Goal: Task Accomplishment & Management: Complete application form

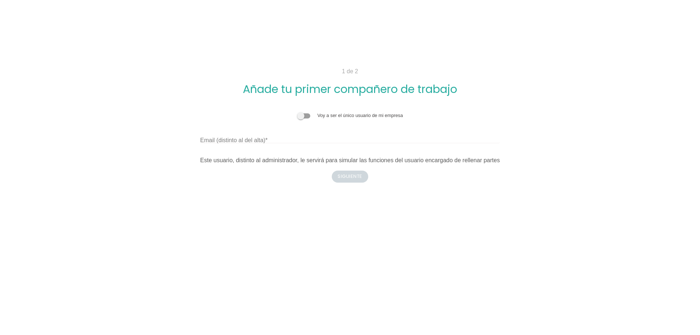
click at [261, 137] on label "Email (distinto al del alta)" at bounding box center [233, 140] width 67 height 9
click at [261, 137] on input "Email (distinto al del alta)" at bounding box center [350, 138] width 300 height 12
type input "P"
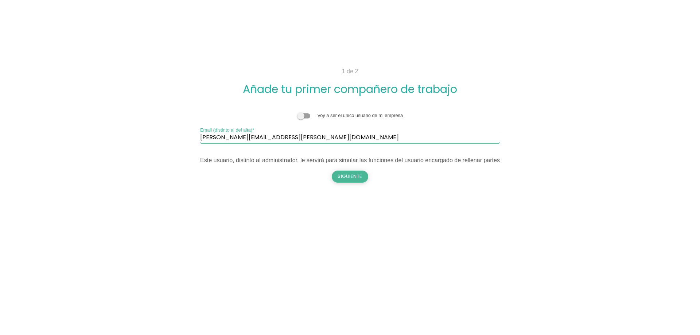
type input "pablo.boim@gmail.com"
click at [354, 175] on button "Siguiente" at bounding box center [350, 177] width 36 height 12
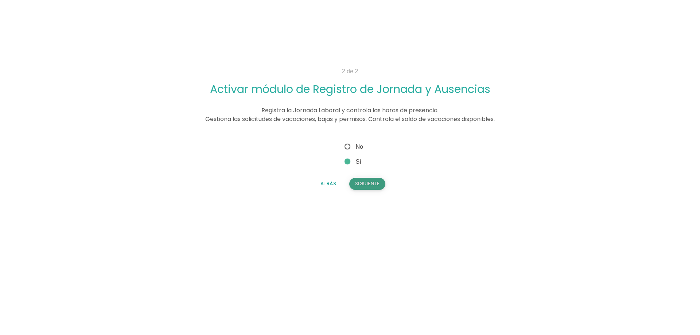
click at [360, 183] on button "Siguiente" at bounding box center [367, 184] width 36 height 12
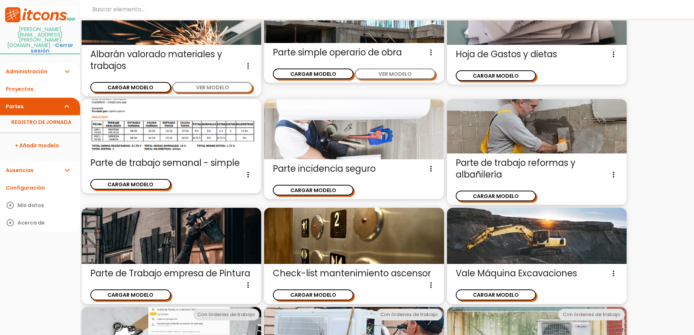
scroll to position [237, 0]
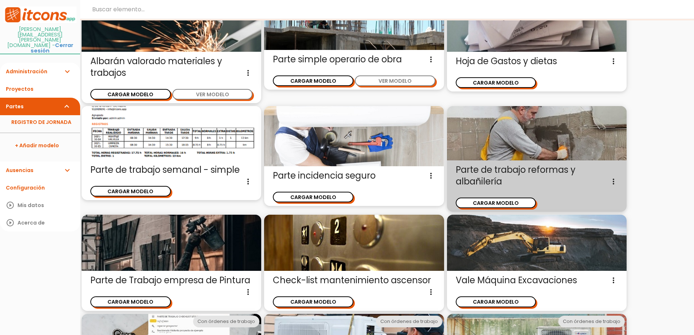
click at [616, 184] on icon "more_vert" at bounding box center [613, 182] width 9 height 12
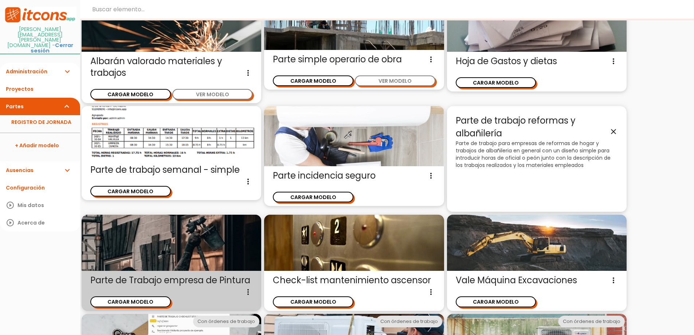
click at [247, 294] on icon "more_vert" at bounding box center [248, 292] width 9 height 12
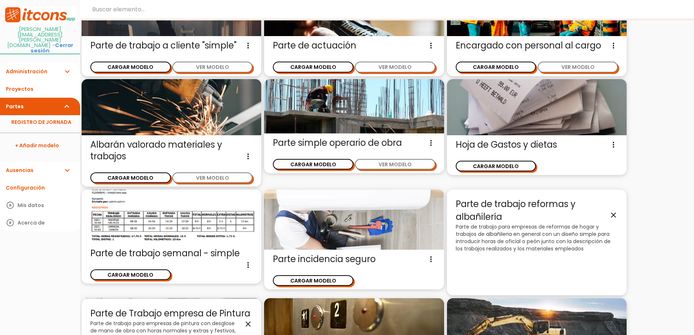
scroll to position [0, 0]
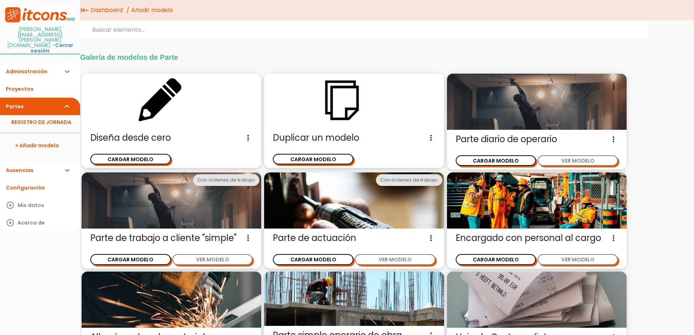
click at [617, 139] on icon "more_vert" at bounding box center [613, 139] width 9 height 12
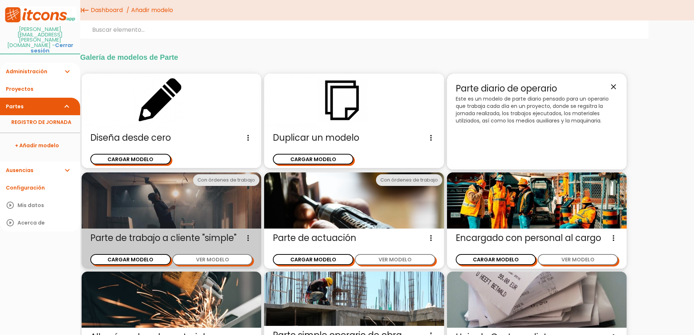
click at [247, 238] on icon "more_vert" at bounding box center [248, 238] width 9 height 12
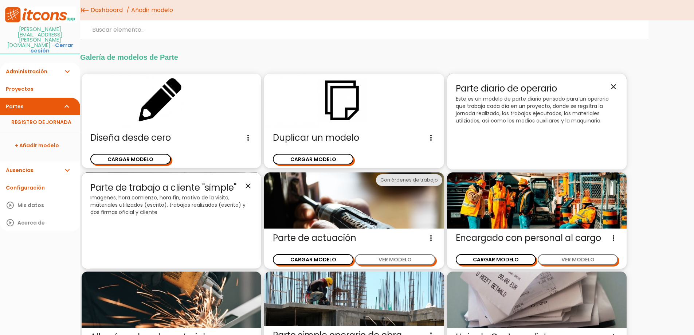
click at [250, 186] on icon "close" at bounding box center [248, 185] width 9 height 9
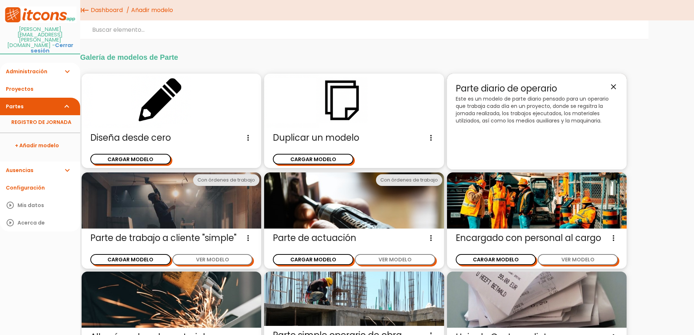
click at [433, 237] on icon "more_vert" at bounding box center [431, 238] width 9 height 12
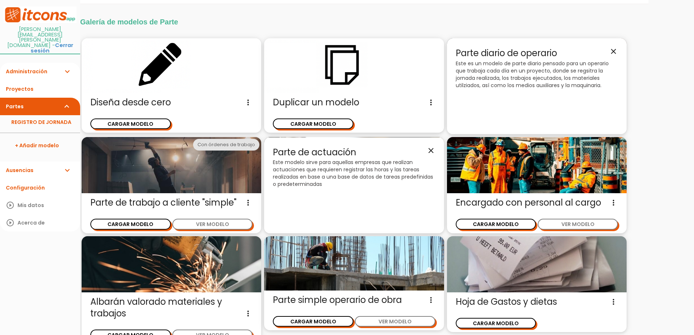
scroll to position [17, 0]
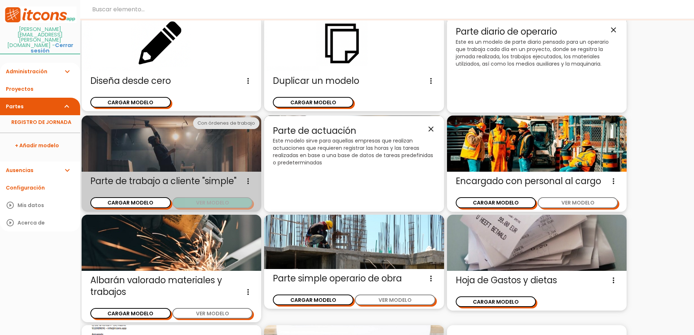
click at [212, 201] on button "VER MODELO" at bounding box center [212, 202] width 81 height 11
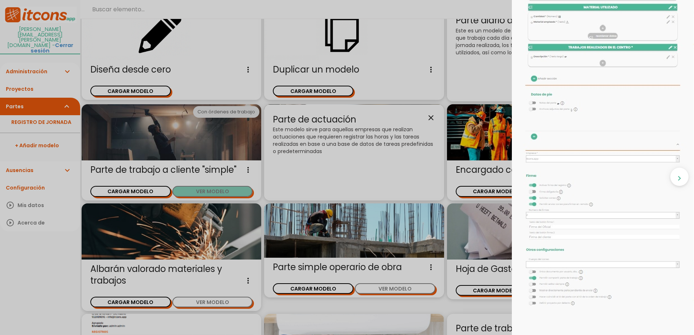
scroll to position [90, 0]
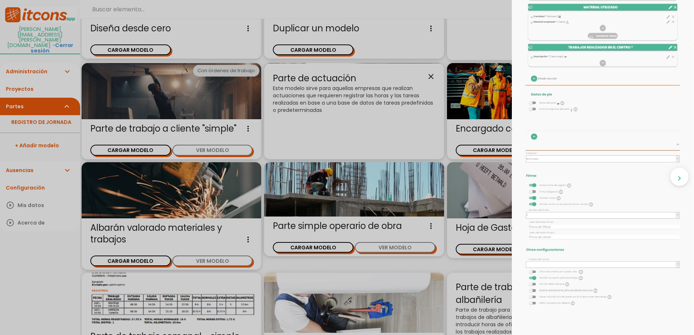
click at [140, 145] on div "close CARGAR MODELO chevron_right" at bounding box center [347, 167] width 694 height 335
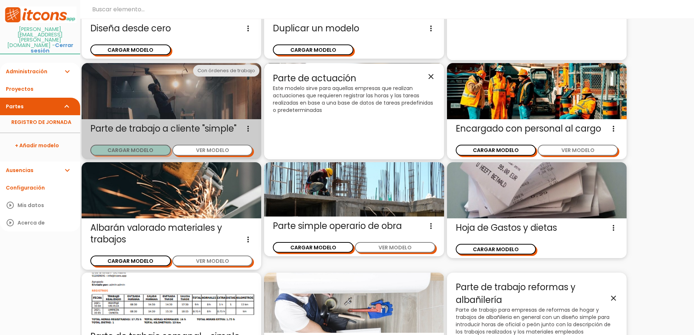
click at [137, 149] on button "CARGAR MODELO" at bounding box center [130, 150] width 81 height 11
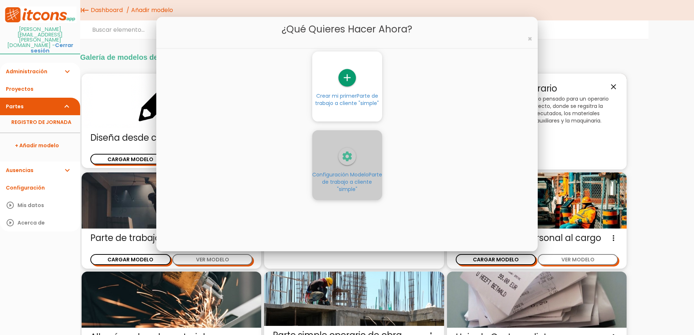
click at [344, 161] on icon "settings" at bounding box center [347, 156] width 17 height 17
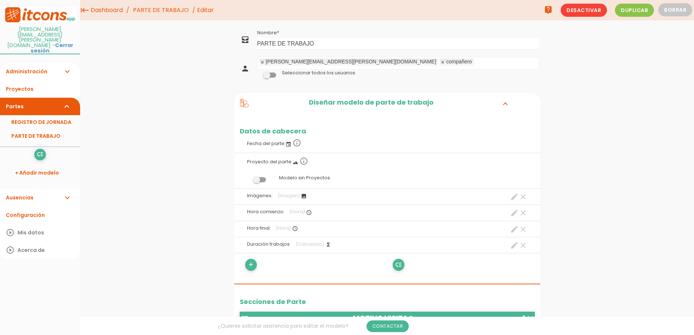
click at [273, 75] on span at bounding box center [269, 75] width 13 height 5
click at [257, 73] on input "checkbox" at bounding box center [257, 73] width 0 height 0
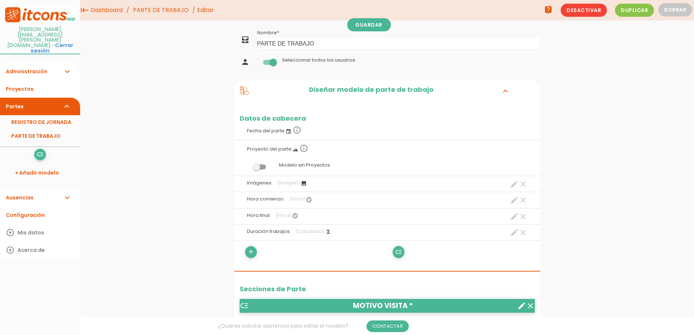
click at [262, 165] on span at bounding box center [259, 166] width 13 height 5
click at [247, 165] on input "checkbox" at bounding box center [247, 165] width 0 height 0
click at [258, 165] on span at bounding box center [259, 166] width 13 height 5
click at [247, 165] on input "checkbox" at bounding box center [247, 165] width 0 height 0
click at [303, 147] on icon "info_outline" at bounding box center [304, 148] width 9 height 9
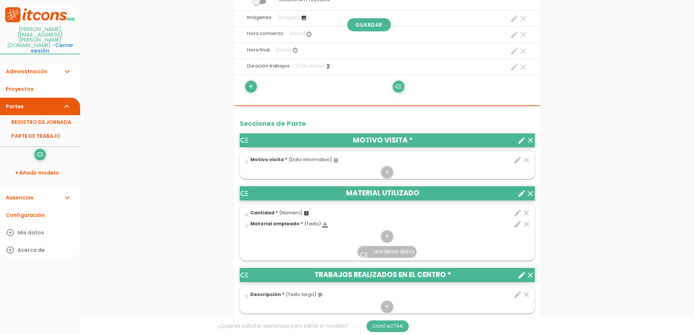
scroll to position [182, 0]
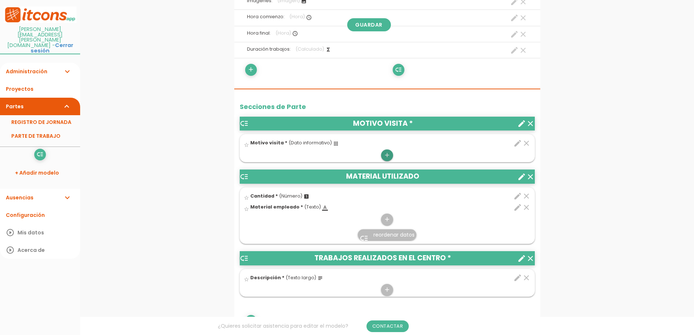
click at [387, 156] on icon "add" at bounding box center [387, 155] width 7 height 12
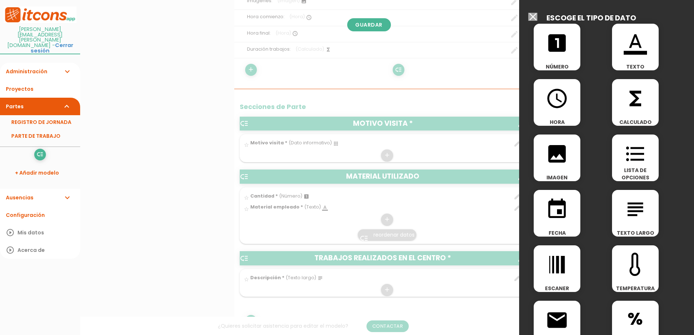
click at [647, 163] on span "format_list_bulleted" at bounding box center [635, 150] width 47 height 31
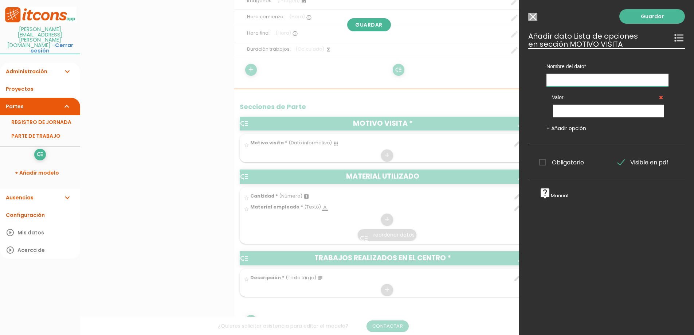
click at [577, 81] on input "text" at bounding box center [608, 80] width 122 height 13
type input "Instalación"
click at [658, 16] on link "Guardar" at bounding box center [653, 16] width 66 height 15
drag, startPoint x: 587, startPoint y: 81, endPoint x: 509, endPoint y: 80, distance: 77.3
click at [509, 80] on form "Guardar all_inbox Nombre PARTE DE TRABAJO person pablo.boim@holikgroup.com.ar c…" at bounding box center [387, 304] width 306 height 919
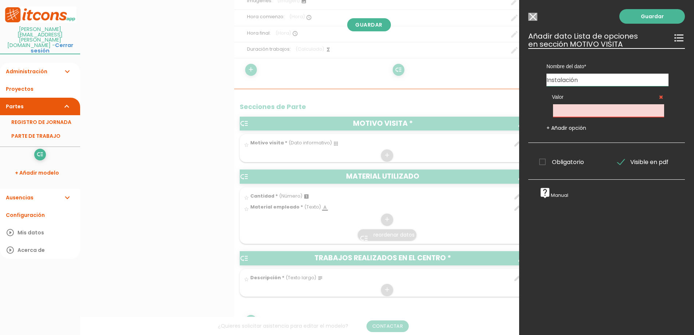
click at [570, 111] on input "text" at bounding box center [608, 110] width 111 height 13
type input "Instalación"
click at [663, 17] on link "Guardar" at bounding box center [653, 16] width 66 height 15
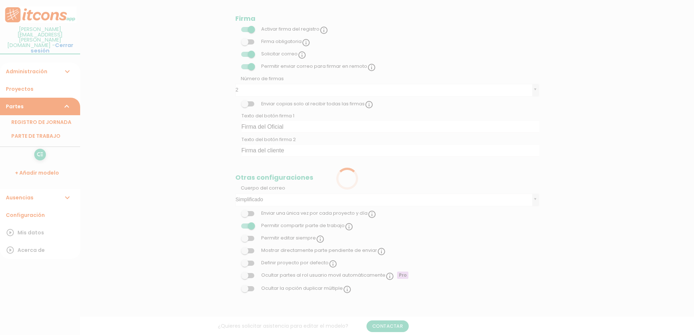
scroll to position [182, 0]
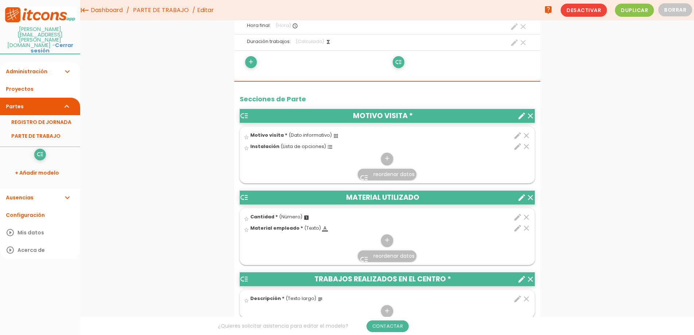
click at [334, 136] on icon "apps" at bounding box center [336, 136] width 6 height 6
click at [0, 0] on input "star_border" at bounding box center [0, 0] width 0 height 0
click at [527, 134] on icon "clear" at bounding box center [526, 135] width 9 height 9
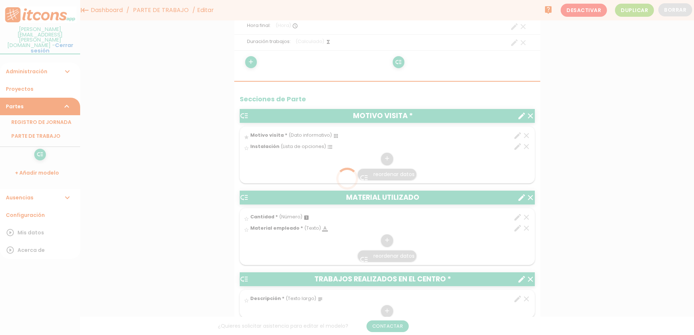
scroll to position [0, 0]
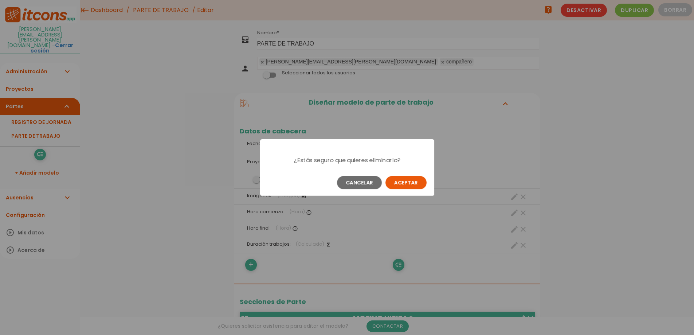
click at [408, 182] on button "Aceptar" at bounding box center [406, 182] width 41 height 13
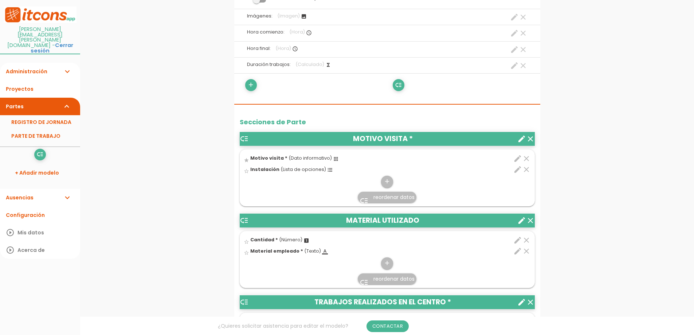
scroll to position [249, 0]
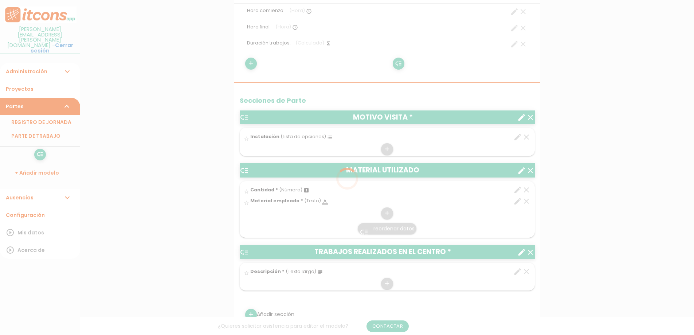
scroll to position [254, 0]
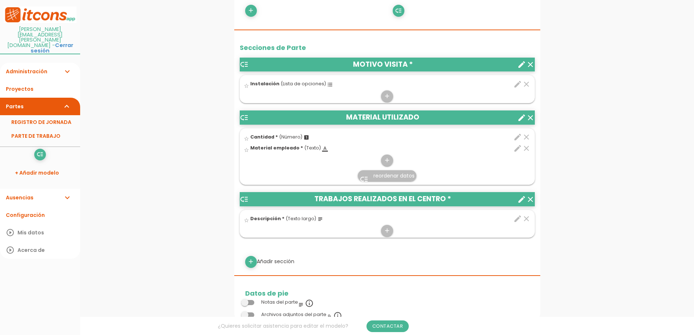
click at [327, 84] on icon "format_list_bulleted" at bounding box center [330, 85] width 6 height 6
click at [0, 0] on input "star_border" at bounding box center [0, 0] width 0 height 0
click at [519, 82] on icon "edit" at bounding box center [518, 84] width 9 height 9
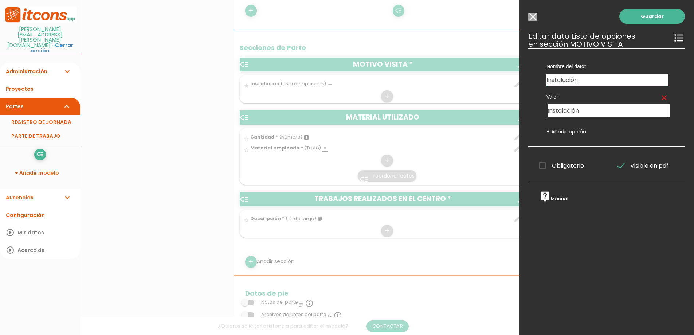
drag, startPoint x: 587, startPoint y: 78, endPoint x: 530, endPoint y: 77, distance: 56.9
click at [530, 77] on div "Nombre del dato Cantidad Descripción Material empleado Instalación Tipo de dato…" at bounding box center [607, 97] width 157 height 98
click at [560, 134] on link "+ Añadir opción" at bounding box center [567, 131] width 40 height 7
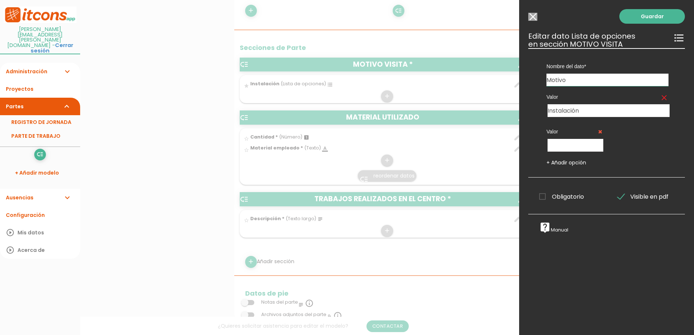
type input "Motivo"
click at [582, 146] on input "text" at bounding box center [576, 145] width 56 height 13
type input "Service"
click at [635, 12] on link "Guardar" at bounding box center [653, 16] width 66 height 15
click at [639, 14] on link "Guardar" at bounding box center [653, 16] width 66 height 15
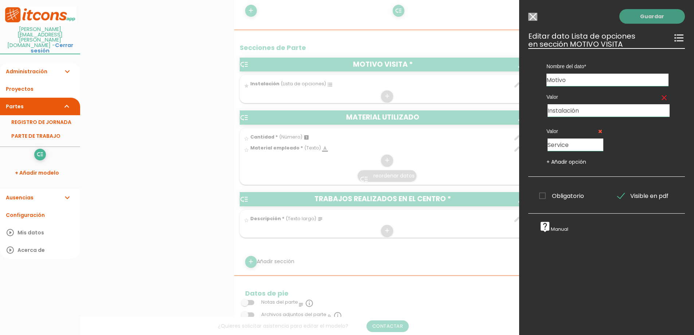
click at [639, 20] on link "Guardar" at bounding box center [653, 16] width 66 height 15
click at [644, 18] on link "Guardar" at bounding box center [653, 16] width 66 height 15
click at [642, 19] on link "Guardar" at bounding box center [653, 16] width 66 height 15
click at [657, 19] on link "Guardar" at bounding box center [653, 16] width 66 height 15
click at [535, 19] on input "Seleccionar todos los usuarios" at bounding box center [533, 17] width 9 height 8
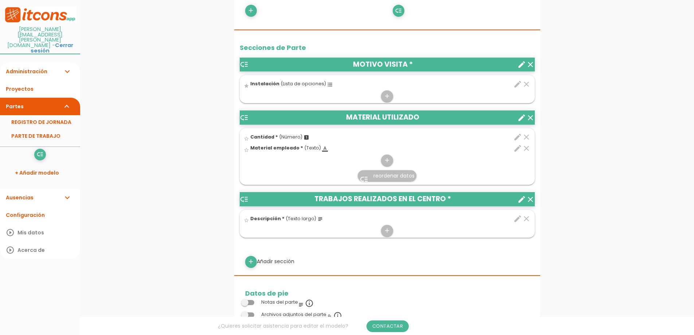
click at [327, 84] on icon "format_list_bulleted" at bounding box center [330, 85] width 6 height 6
click at [0, 0] on input "star" at bounding box center [0, 0] width 0 height 0
click at [517, 84] on icon "edit" at bounding box center [518, 84] width 9 height 9
type input "Instalación"
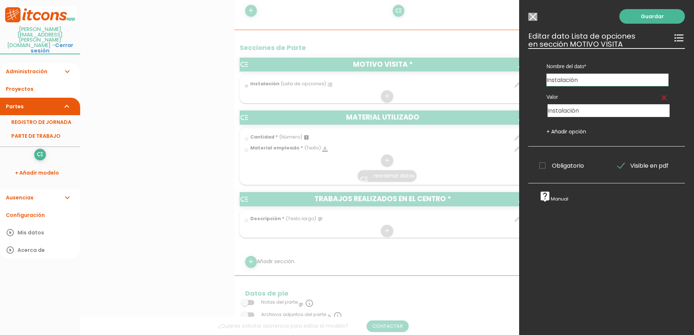
click at [577, 130] on link "+ Añadir opción" at bounding box center [567, 131] width 40 height 7
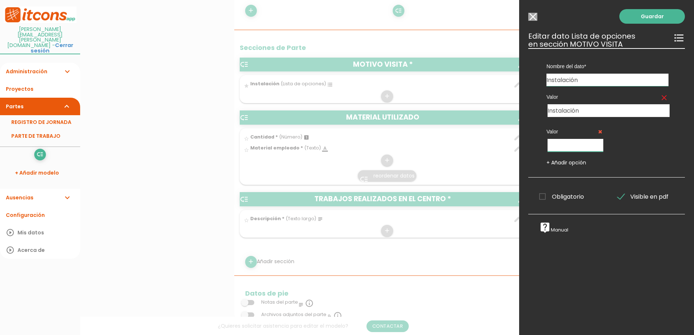
click at [562, 145] on input "text" at bounding box center [576, 145] width 56 height 13
type input "Service"
click at [661, 18] on link "Guardar" at bounding box center [653, 16] width 66 height 15
click at [546, 199] on span "Obligatorio" at bounding box center [562, 195] width 45 height 9
click at [0, 0] on input "Obligatorio" at bounding box center [0, 0] width 0 height 0
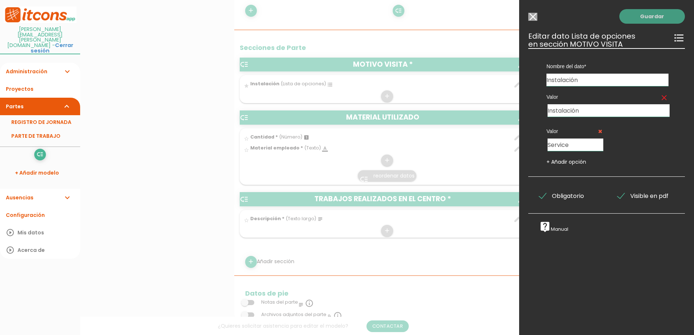
click at [641, 20] on link "Guardar" at bounding box center [653, 16] width 66 height 15
click at [658, 12] on link "Guardar" at bounding box center [653, 16] width 66 height 15
drag, startPoint x: 658, startPoint y: 12, endPoint x: 587, endPoint y: 29, distance: 73.4
click at [658, 12] on link "Guardar" at bounding box center [653, 16] width 66 height 15
click at [534, 16] on input "Seleccionar todos los usuarios" at bounding box center [533, 17] width 9 height 8
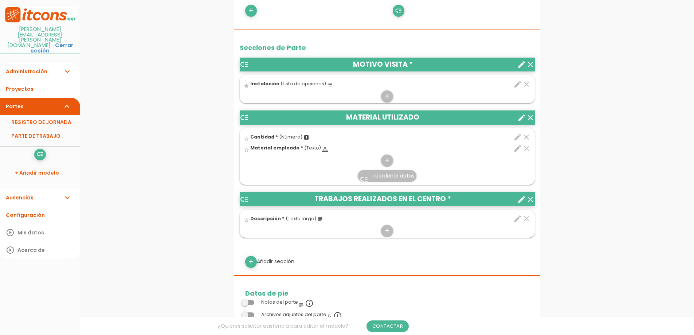
click at [517, 85] on icon "edit" at bounding box center [518, 84] width 9 height 9
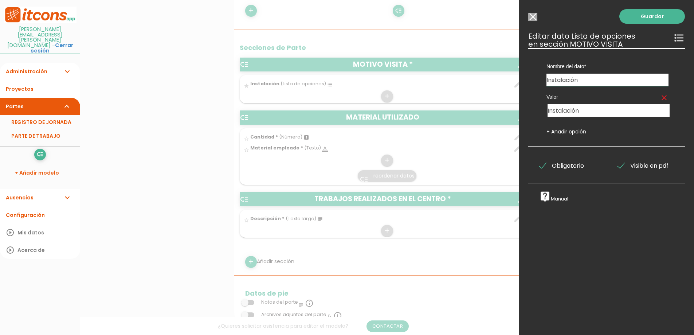
click at [529, 13] on input "Seleccionar todos los usuarios" at bounding box center [533, 17] width 9 height 8
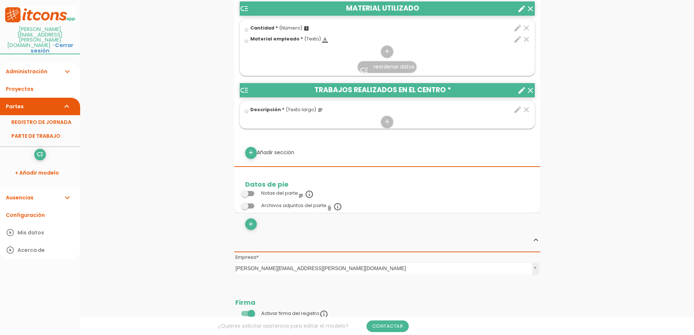
scroll to position [363, 0]
click at [253, 155] on icon "add" at bounding box center [251, 153] width 7 height 12
select select
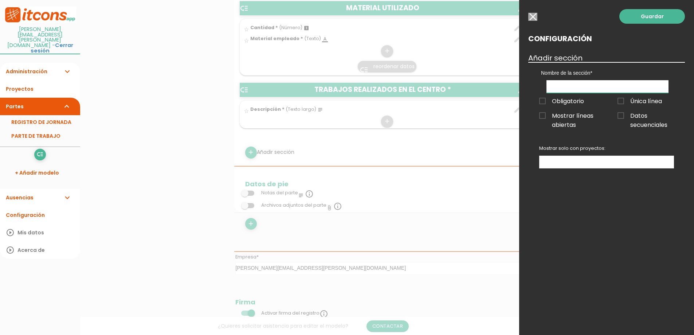
click at [585, 89] on input "text" at bounding box center [608, 86] width 122 height 13
type input "P"
type input "PENDIENTES"
click at [542, 104] on span "Obligatorio" at bounding box center [562, 101] width 45 height 9
click at [0, 0] on input "Obligatorio" at bounding box center [0, 0] width 0 height 0
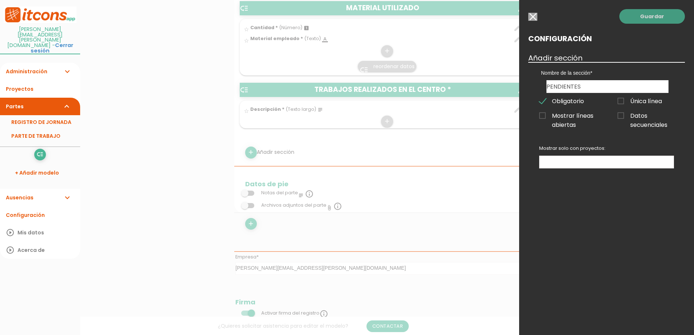
click at [659, 14] on link "Guardar" at bounding box center [653, 16] width 66 height 15
click at [655, 18] on link "Guardar" at bounding box center [653, 16] width 66 height 15
click at [655, 16] on link "Guardar" at bounding box center [653, 16] width 66 height 15
click at [681, 15] on link "Guardar" at bounding box center [653, 16] width 66 height 15
click at [645, 19] on link "Guardar" at bounding box center [653, 16] width 66 height 15
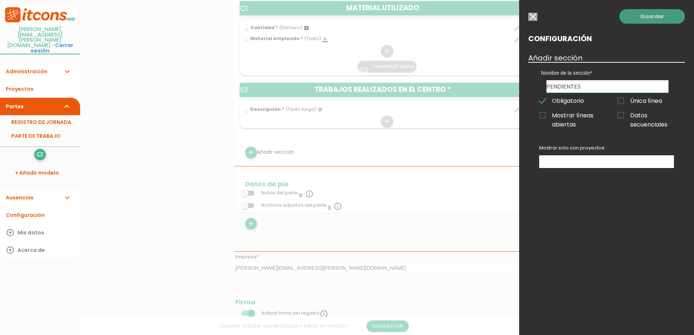
click at [663, 19] on link "Guardar" at bounding box center [653, 16] width 66 height 15
click at [534, 15] on input "button" at bounding box center [533, 17] width 9 height 8
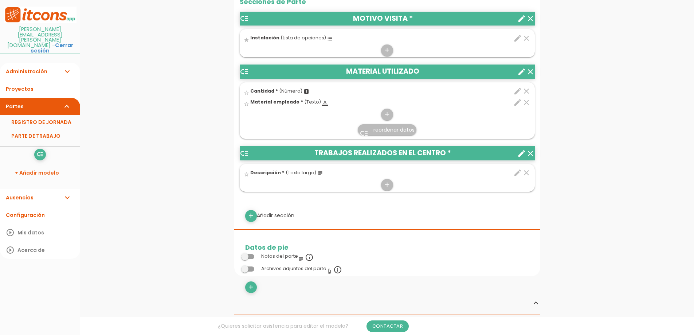
scroll to position [327, 0]
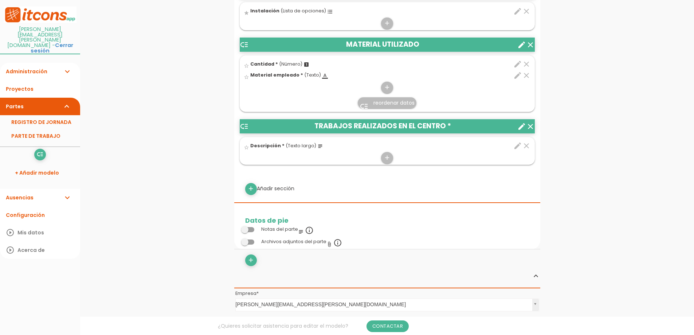
click at [281, 185] on div "add Añadir sección" at bounding box center [387, 189] width 295 height 12
click at [252, 191] on icon "add" at bounding box center [251, 189] width 7 height 12
select select
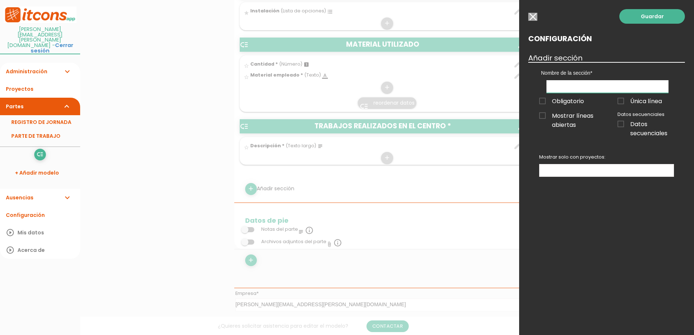
click at [566, 91] on input "text" at bounding box center [608, 86] width 122 height 13
type input "O"
type input "PENDIENTES"
click at [543, 94] on div "Obligatorio Obligatorio Obligatorio Obligatorio Obligatorio" at bounding box center [568, 100] width 78 height 15
click at [542, 99] on span "Obligatorio" at bounding box center [562, 101] width 45 height 9
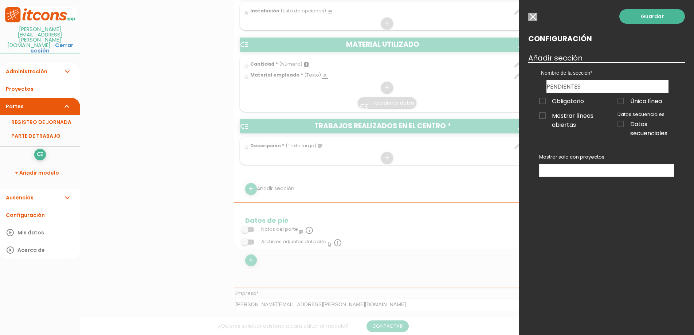
click at [0, 0] on input "Obligatorio" at bounding box center [0, 0] width 0 height 0
click at [631, 24] on div "Guardar Configuración Añadir sección Nombre de la sección MOTIVO VISITA MATERIA…" at bounding box center [606, 167] width 175 height 335
click at [636, 18] on link "Guardar" at bounding box center [653, 16] width 66 height 15
click at [655, 16] on link "Guardar" at bounding box center [653, 16] width 66 height 15
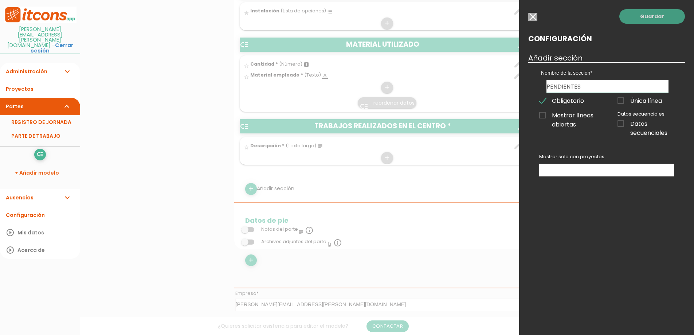
click at [655, 16] on link "Guardar" at bounding box center [653, 16] width 66 height 15
click at [533, 17] on input "button" at bounding box center [533, 17] width 9 height 8
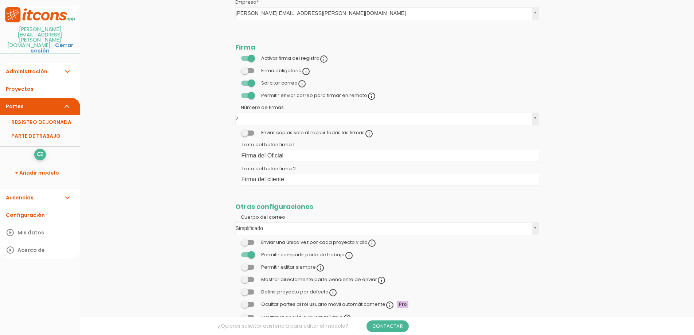
scroll to position [619, 0]
click at [248, 69] on span at bounding box center [247, 70] width 13 height 5
click at [235, 69] on input "checkbox" at bounding box center [235, 69] width 0 height 0
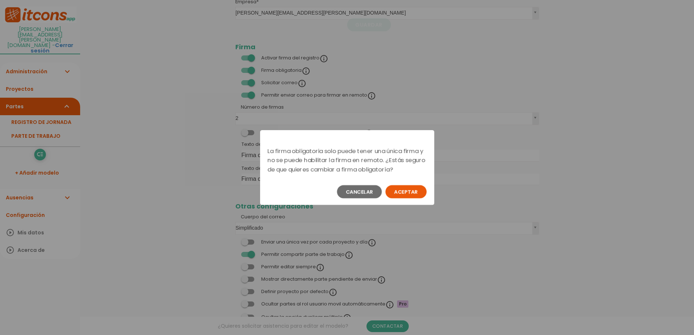
scroll to position [0, 0]
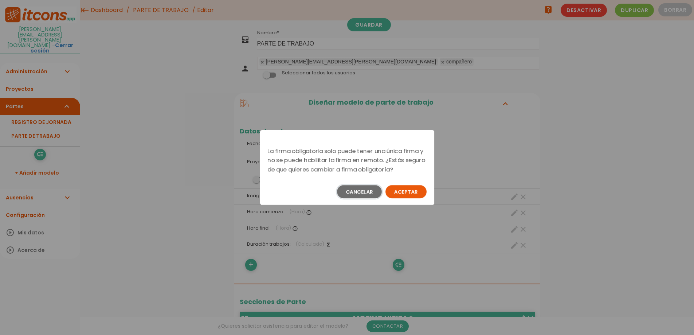
click at [361, 190] on button "Cancelar" at bounding box center [359, 191] width 45 height 13
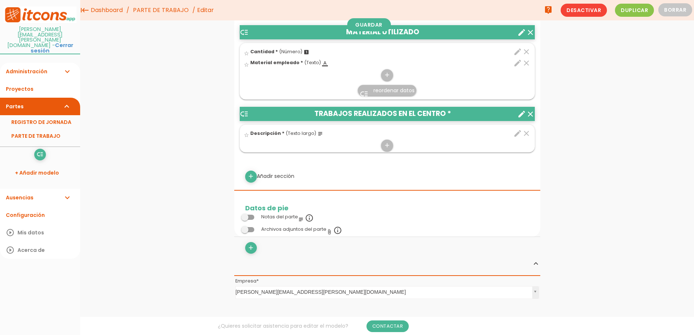
scroll to position [27, 0]
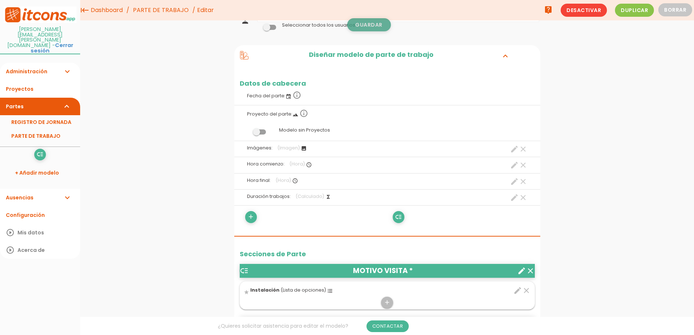
click at [365, 20] on link "Guardar" at bounding box center [369, 24] width 44 height 13
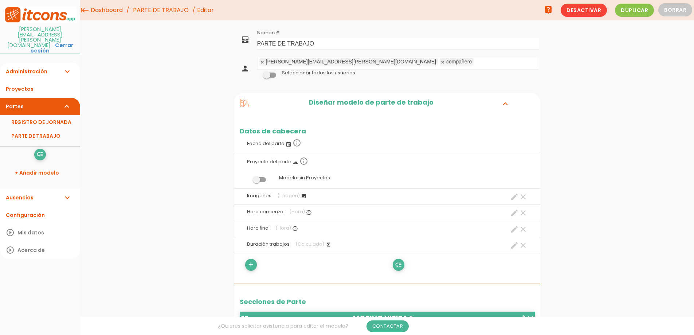
click at [32, 63] on link "Administración expand_more" at bounding box center [40, 71] width 80 height 17
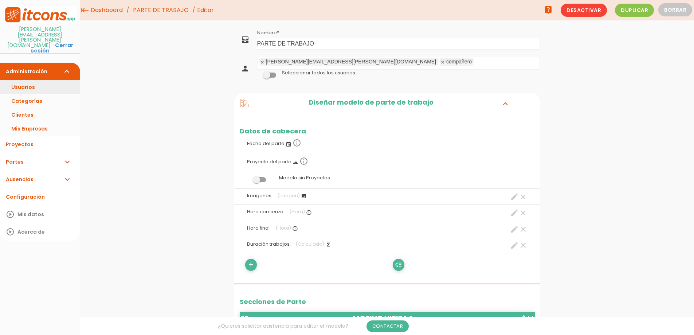
click at [25, 80] on link "Usuarios" at bounding box center [40, 87] width 80 height 14
